Goal: Task Accomplishment & Management: Manage account settings

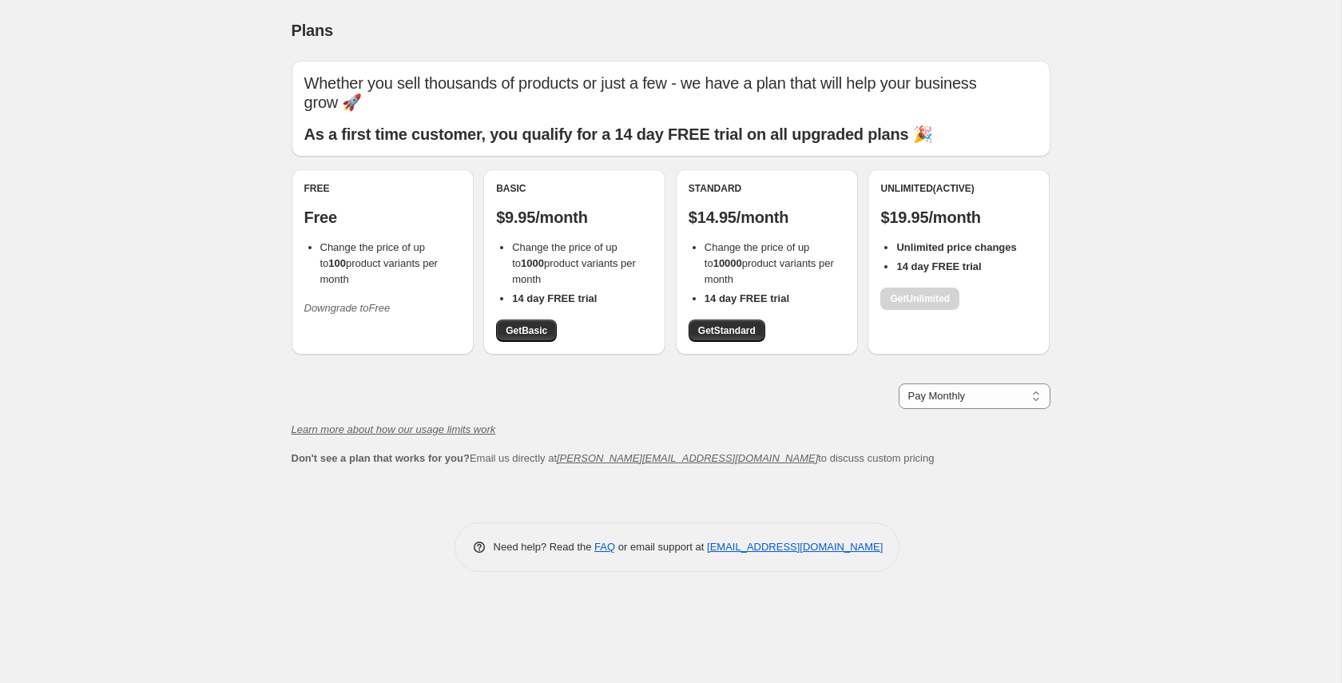
click at [347, 359] on div "Whether you sell thousands of products or just a few - we have a plan that will…" at bounding box center [670, 264] width 759 height 406
click at [356, 302] on icon "Downgrade to Free" at bounding box center [347, 308] width 86 height 12
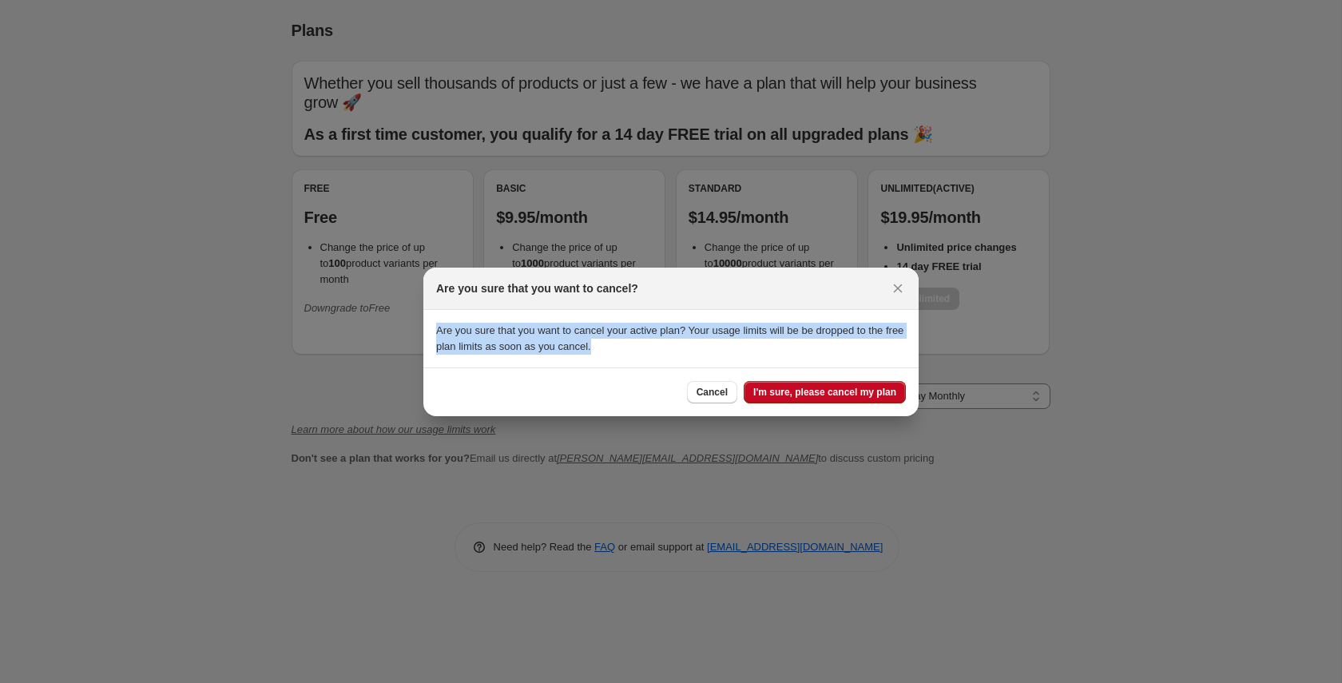
drag, startPoint x: 616, startPoint y: 347, endPoint x: 438, endPoint y: 328, distance: 179.0
click at [438, 328] on p "Are you sure that you want to cancel your active plan? Your usage limits will b…" at bounding box center [671, 339] width 470 height 32
click at [678, 350] on p "Are you sure that you want to cancel your active plan? Your usage limits will b…" at bounding box center [671, 339] width 470 height 32
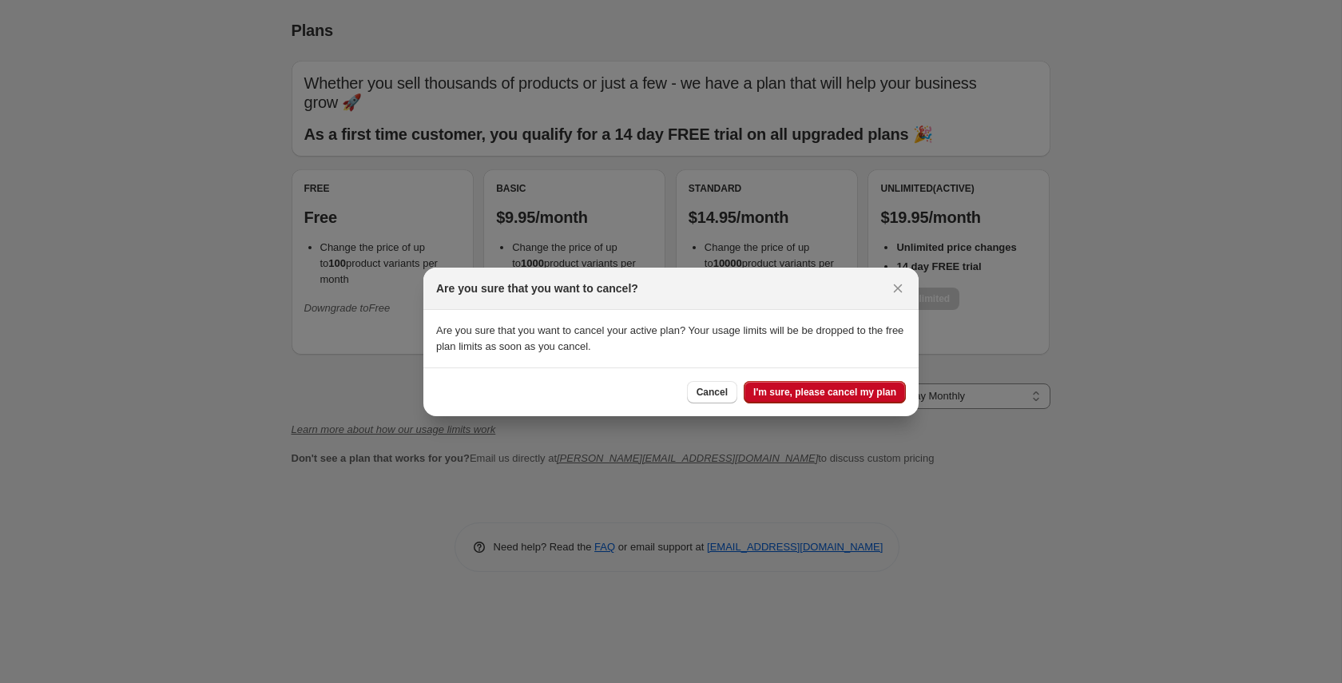
click at [656, 351] on p "Are you sure that you want to cancel your active plan? Your usage limits will b…" at bounding box center [671, 339] width 470 height 32
click at [837, 394] on span "I'm sure, please cancel my plan" at bounding box center [824, 392] width 143 height 13
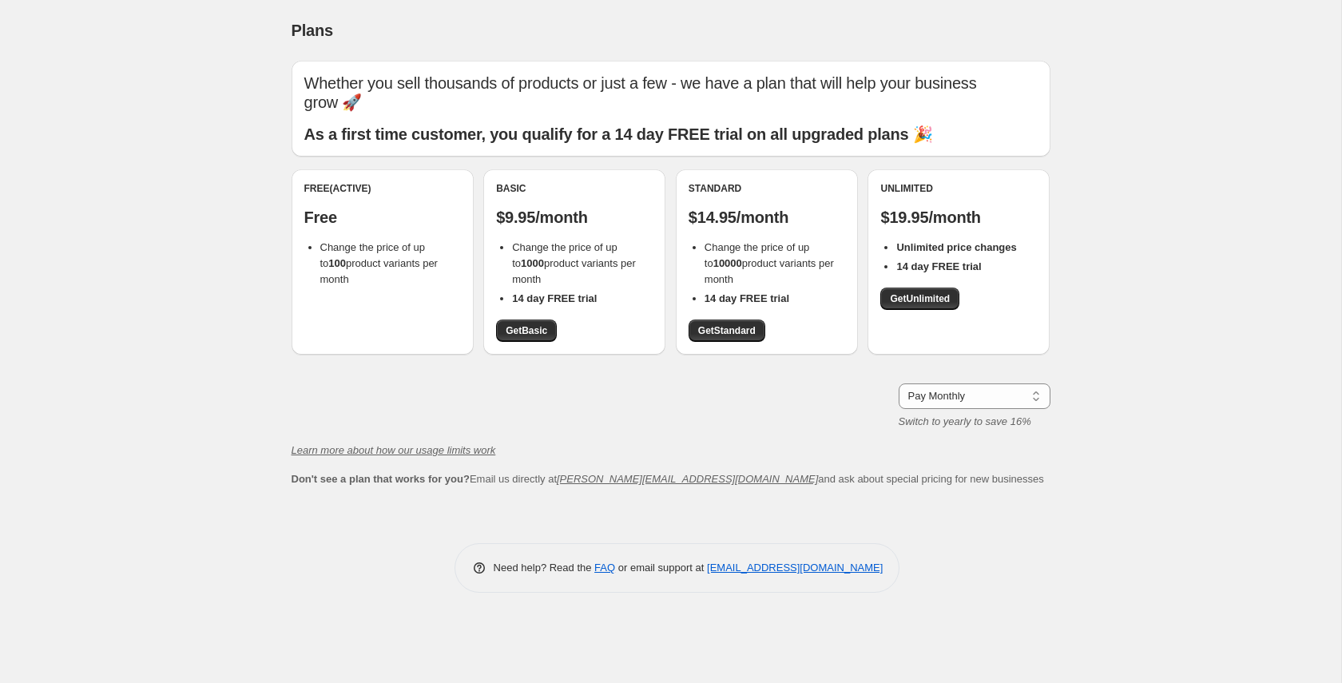
click at [454, 383] on div "Pay Monthly Pay Yearly (Save 16%) Pay Monthly Switch to yearly to save 16%" at bounding box center [670, 406] width 759 height 46
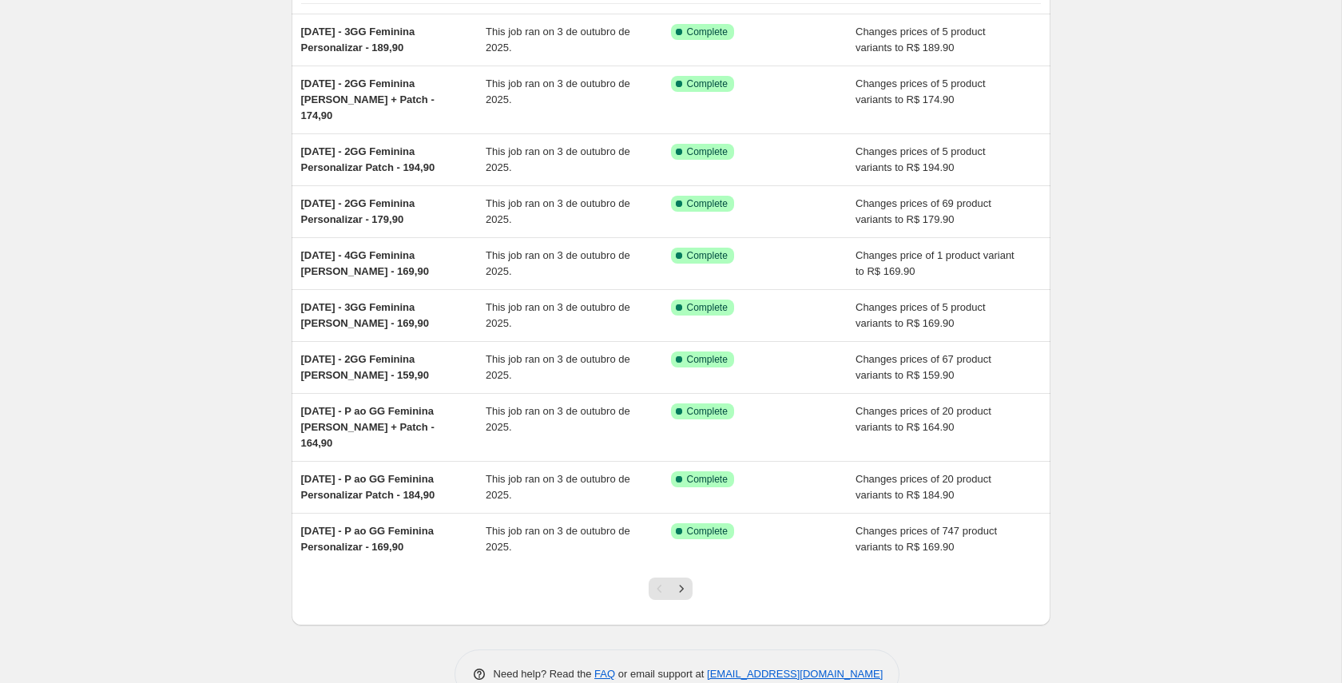
scroll to position [140, 0]
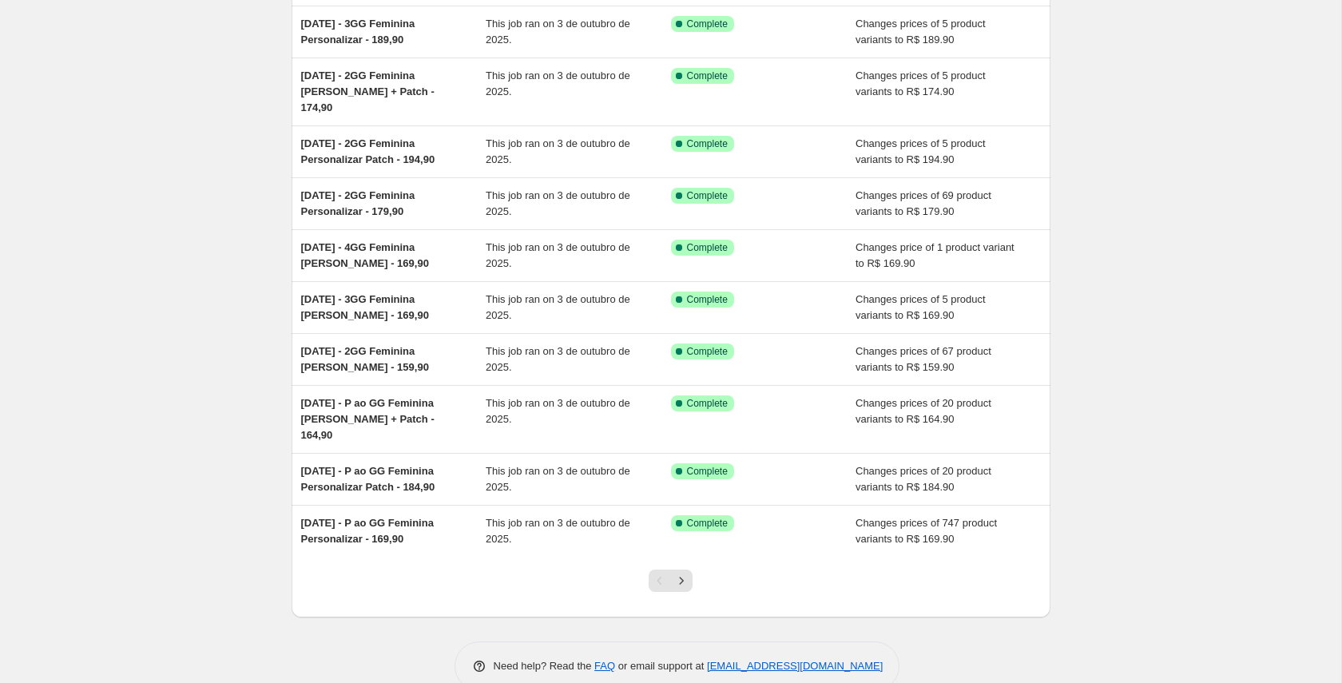
click at [682, 573] on icon "Next" at bounding box center [681, 581] width 16 height 16
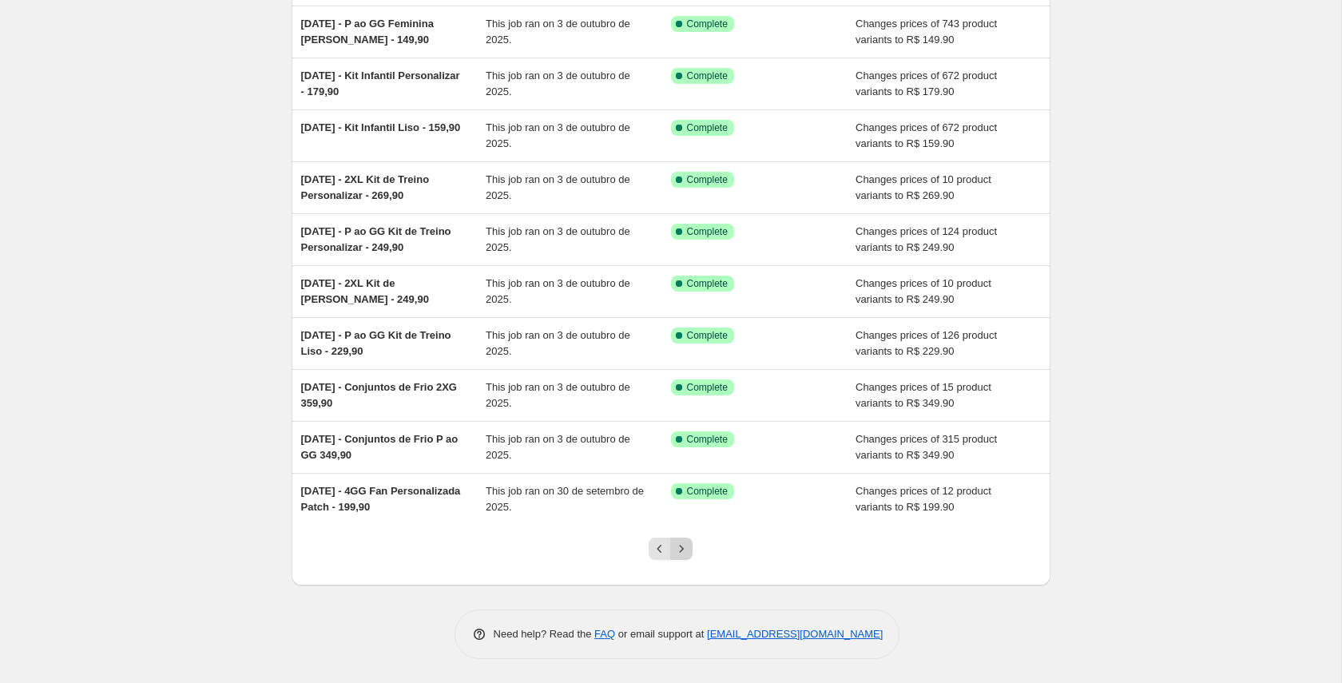
click at [692, 545] on button "Next" at bounding box center [681, 548] width 22 height 22
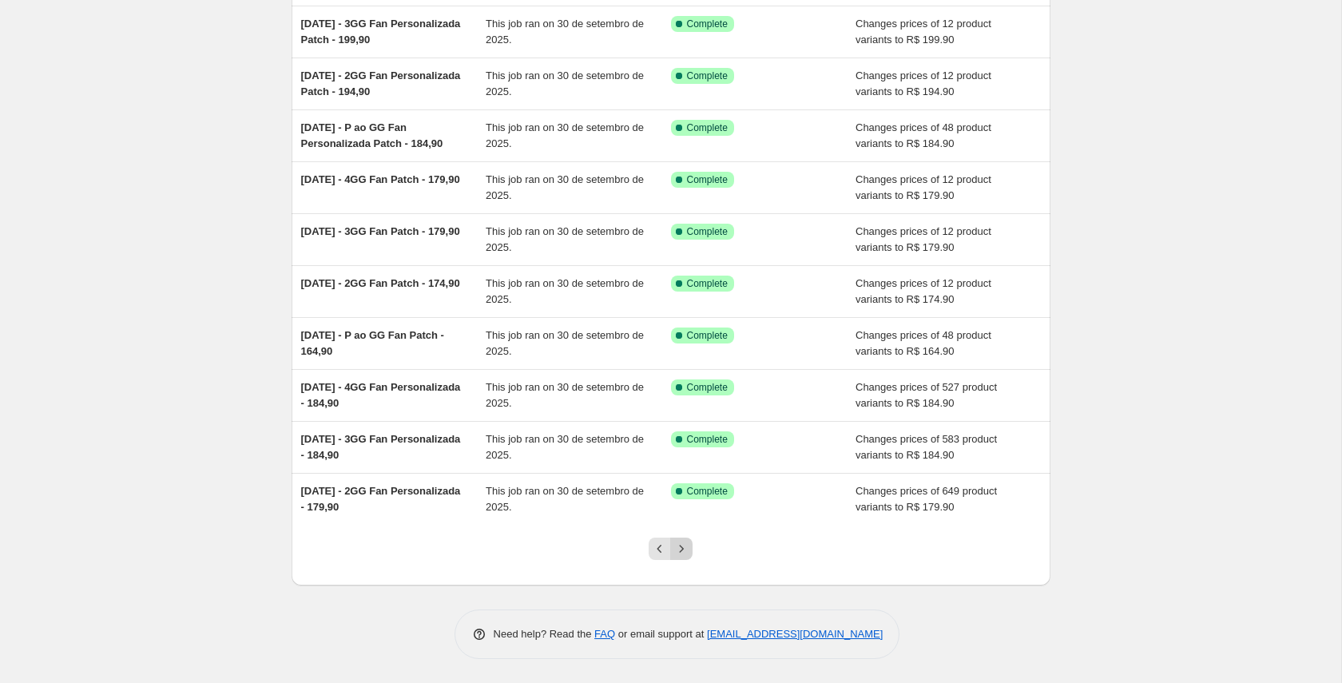
click at [680, 547] on icon "Next" at bounding box center [681, 549] width 16 height 16
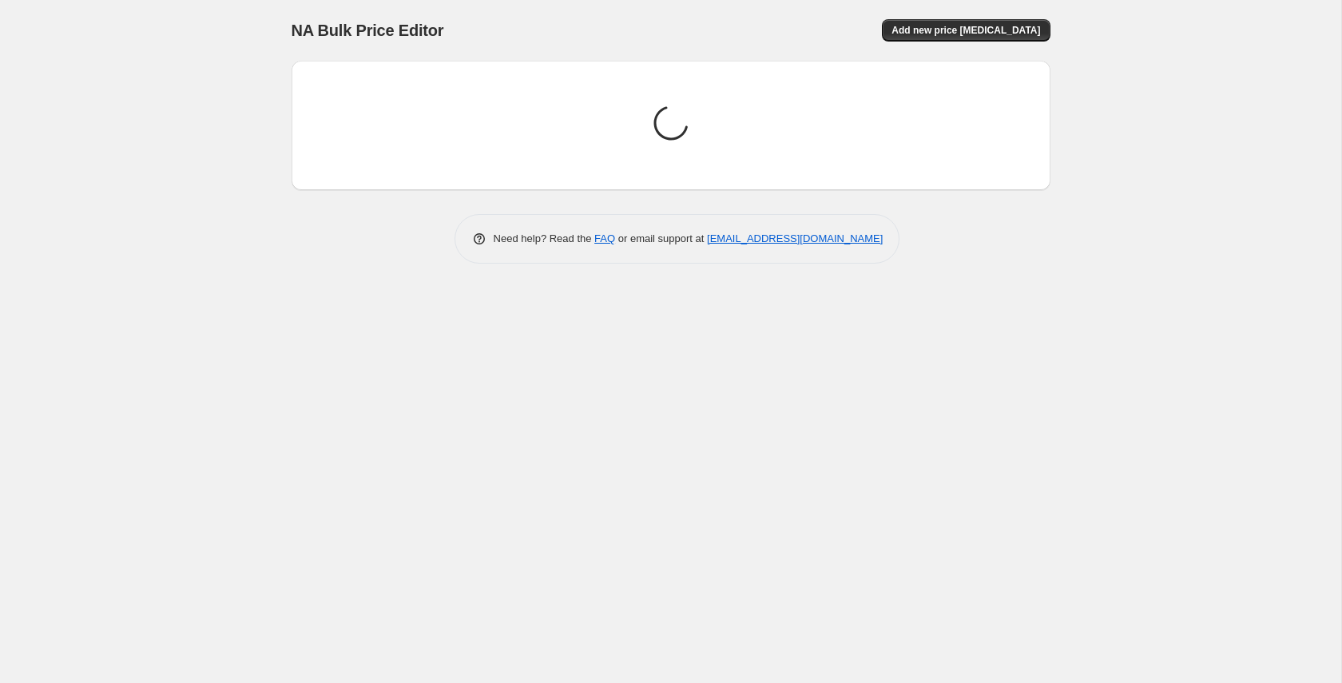
scroll to position [0, 0]
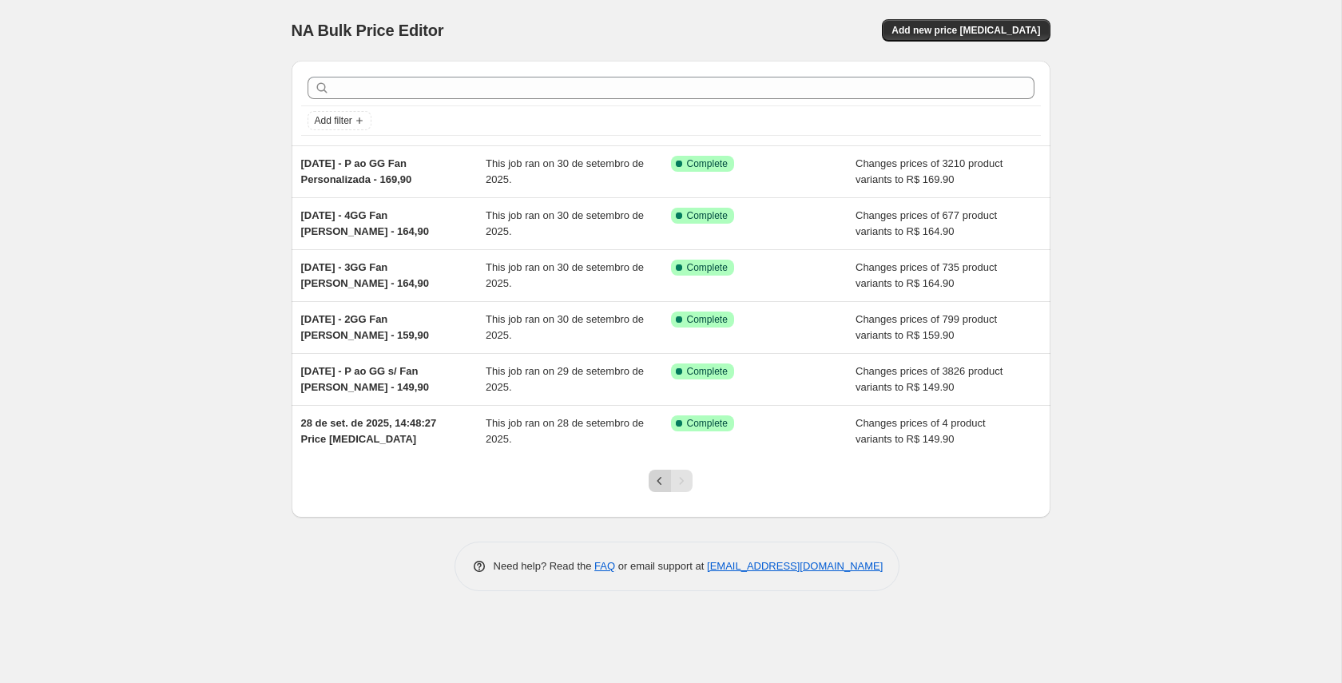
click at [661, 477] on icon "Previous" at bounding box center [660, 481] width 16 height 16
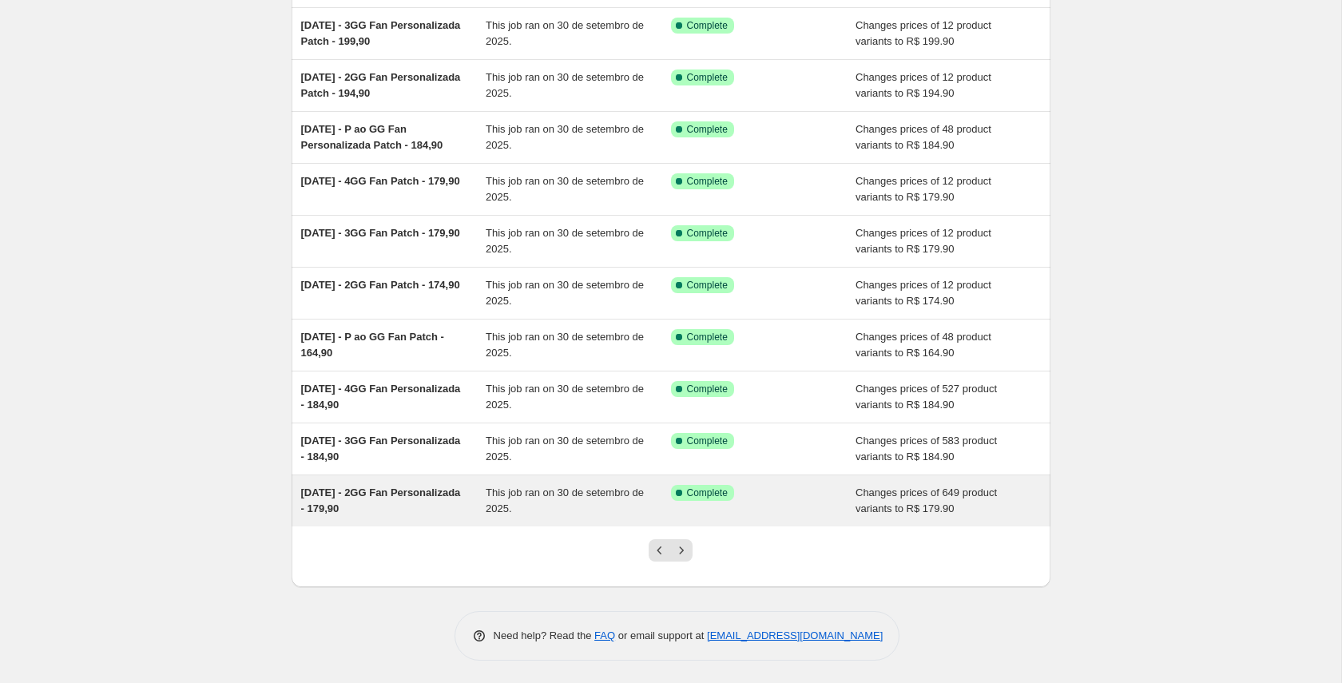
scroll to position [140, 0]
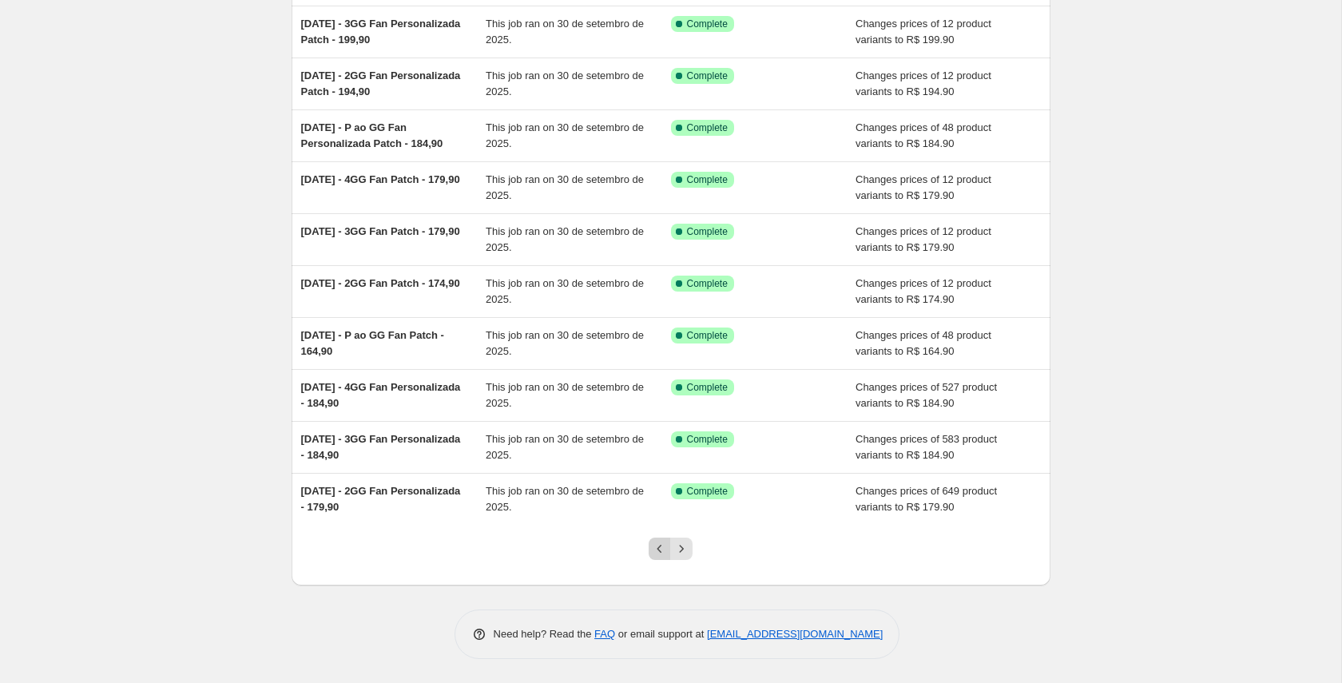
click at [657, 549] on icon "Previous" at bounding box center [659, 549] width 5 height 8
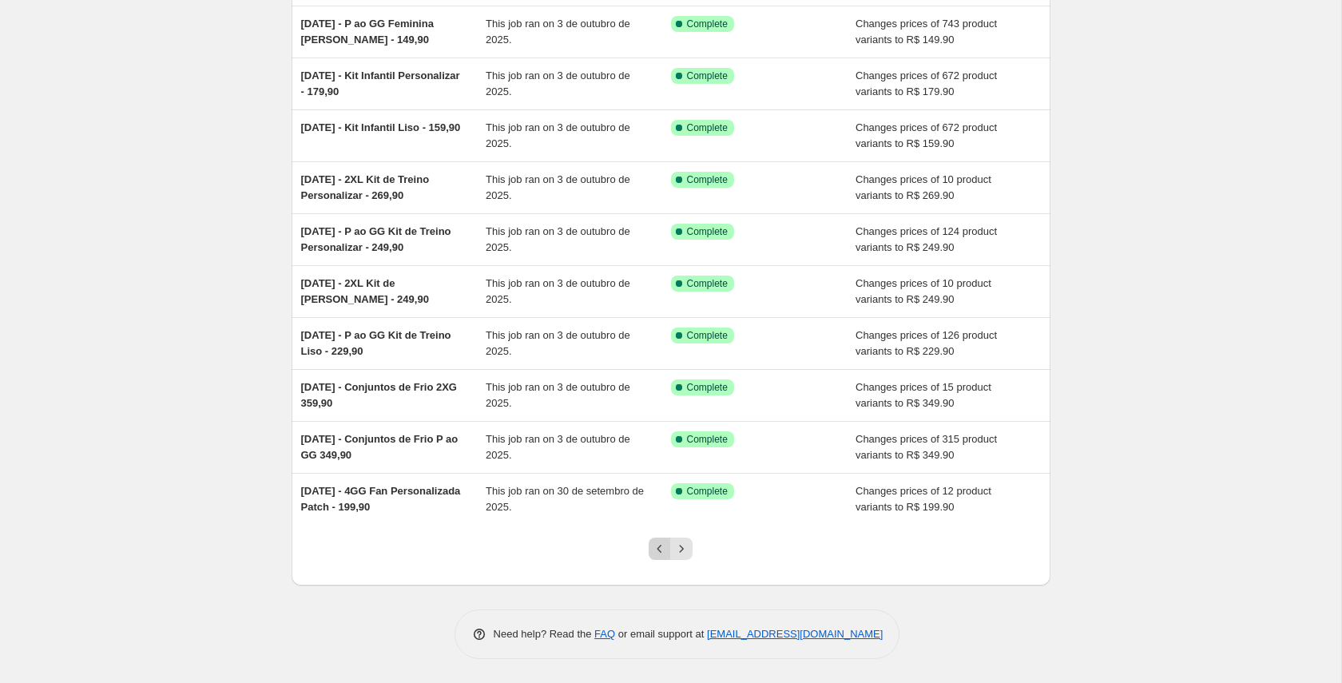
click at [657, 554] on icon "Previous" at bounding box center [660, 549] width 16 height 16
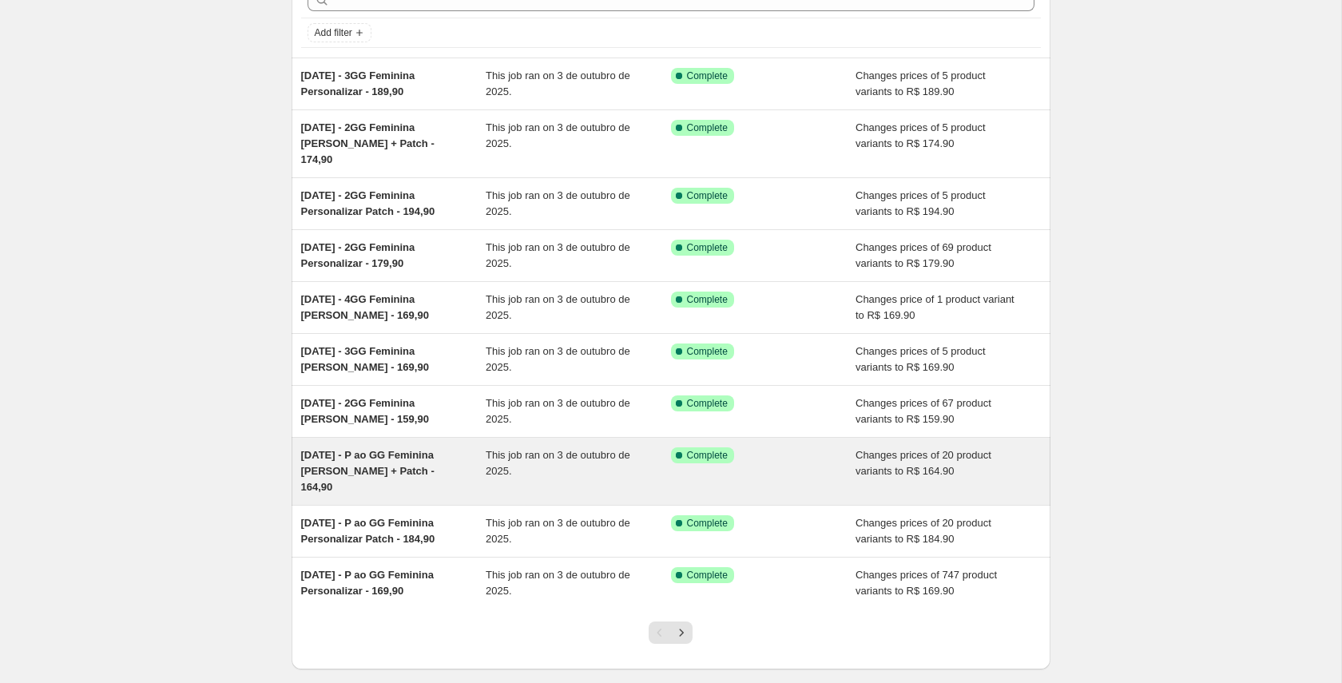
scroll to position [0, 0]
